Goal: Task Accomplishment & Management: Manage account settings

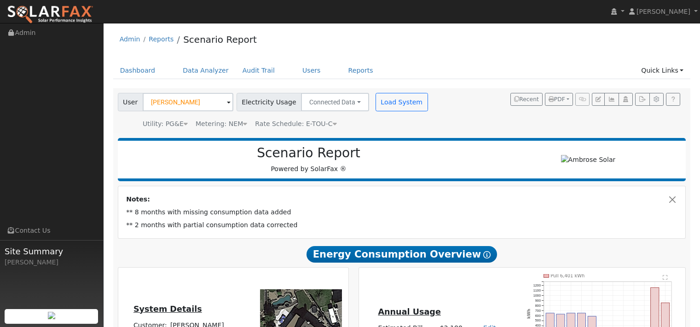
scroll to position [554, 0]
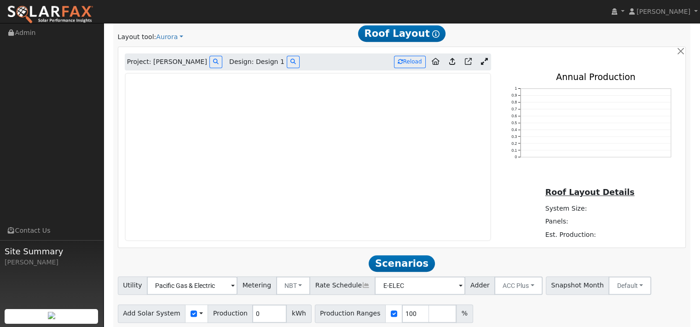
click at [53, 16] on img at bounding box center [50, 14] width 87 height 19
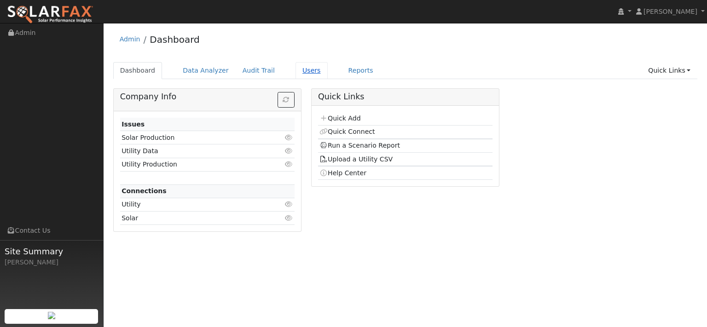
click at [328, 79] on link "Users" at bounding box center [312, 70] width 32 height 17
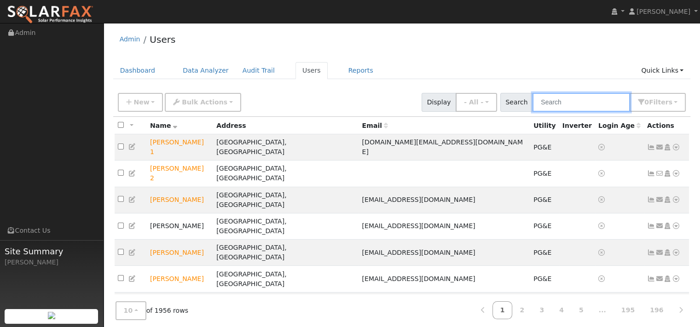
click at [540, 112] on input "text" at bounding box center [582, 102] width 98 height 19
paste input "[PERSON_NAME]"
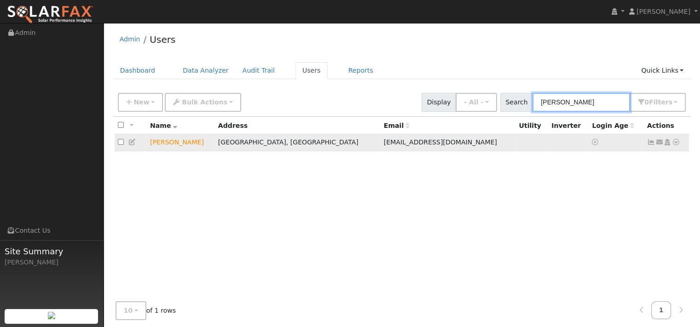
type input "[PERSON_NAME]"
click at [672, 146] on icon at bounding box center [676, 142] width 8 height 6
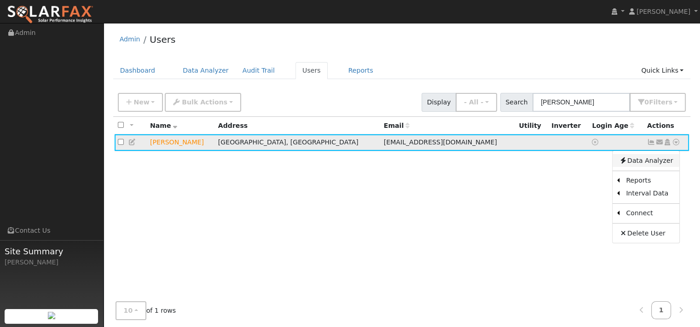
click at [647, 167] on link "Data Analyzer" at bounding box center [646, 160] width 67 height 13
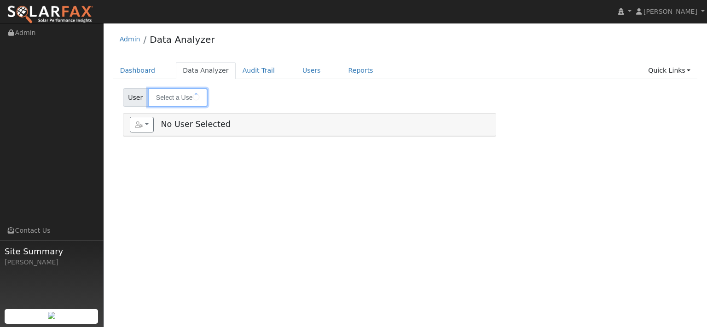
type input "[PERSON_NAME]"
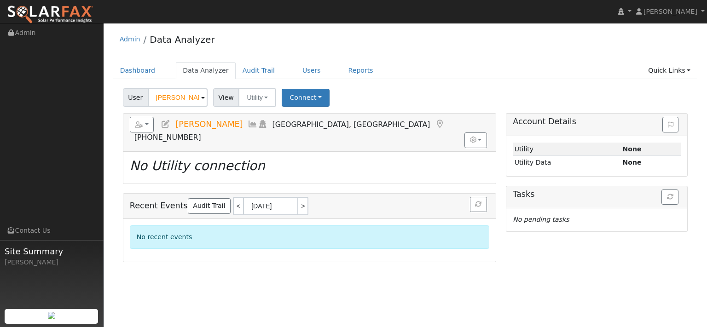
click at [35, 12] on img at bounding box center [50, 14] width 87 height 19
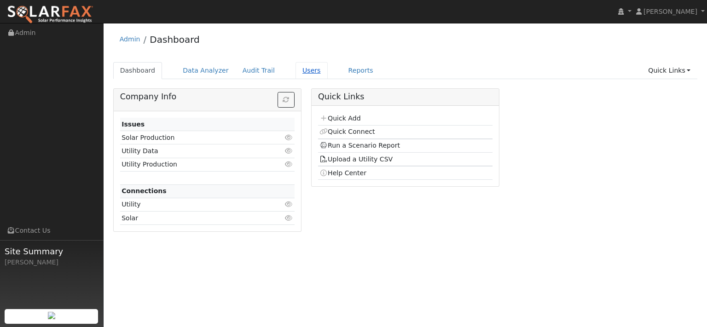
click at [328, 79] on link "Users" at bounding box center [312, 70] width 32 height 17
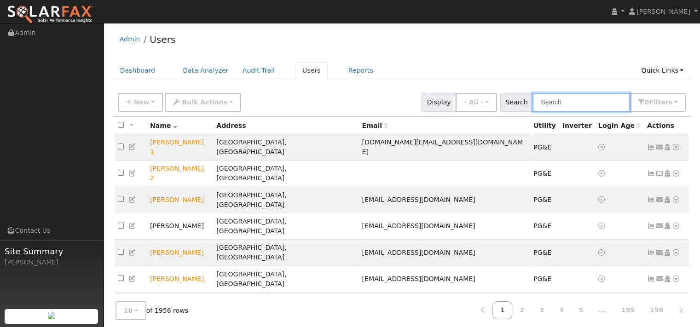
click at [535, 112] on input "text" at bounding box center [582, 102] width 98 height 19
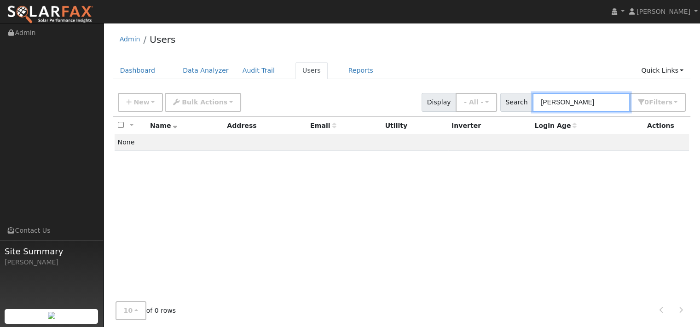
click at [533, 112] on input "[PERSON_NAME]" at bounding box center [582, 102] width 98 height 19
type input "[PERSON_NAME]"
drag, startPoint x: 559, startPoint y: 114, endPoint x: 518, endPoint y: 113, distance: 41.0
click at [533, 112] on input "[PERSON_NAME]" at bounding box center [582, 102] width 98 height 19
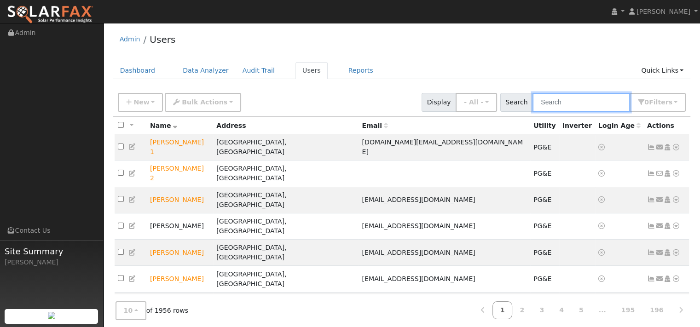
click at [533, 108] on input "text" at bounding box center [582, 102] width 98 height 19
paste input "[PERSON_NAME]"
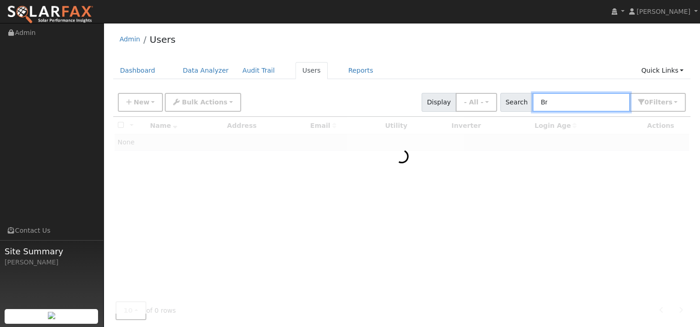
type input "B"
